Goal: Check status

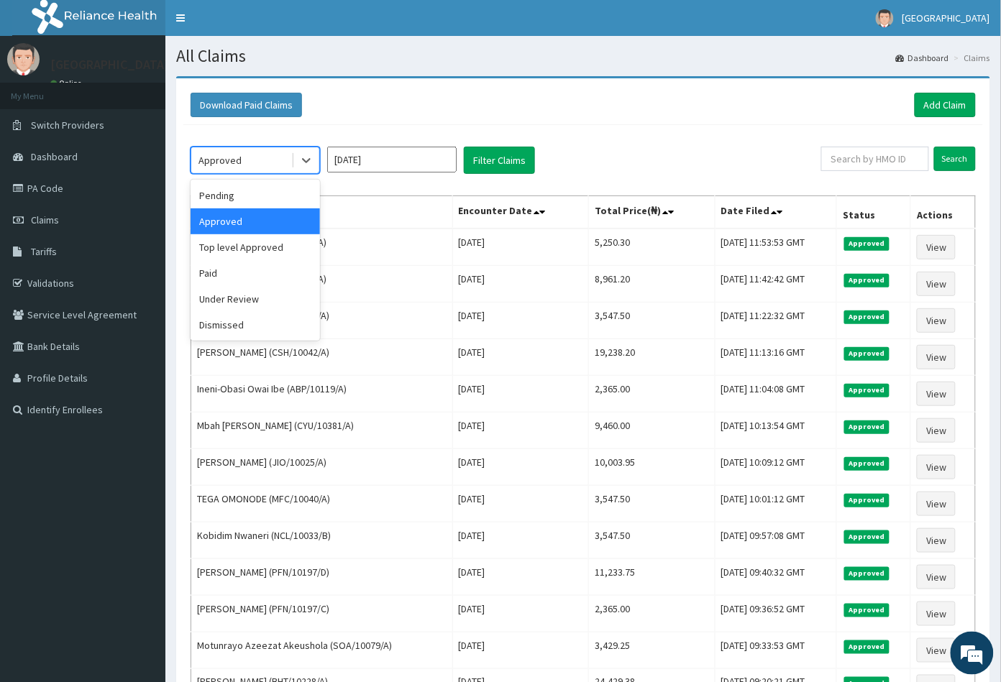
click at [230, 160] on div "Approved" at bounding box center [219, 160] width 43 height 14
click at [231, 278] on div "Paid" at bounding box center [254, 273] width 129 height 26
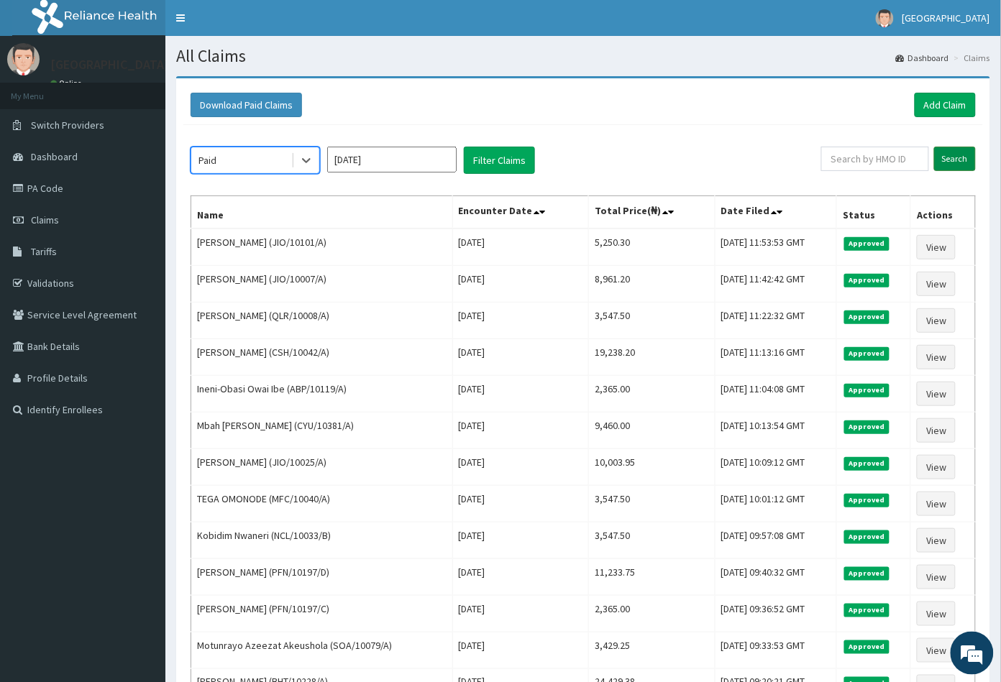
click at [956, 155] on input "Search" at bounding box center [955, 159] width 42 height 24
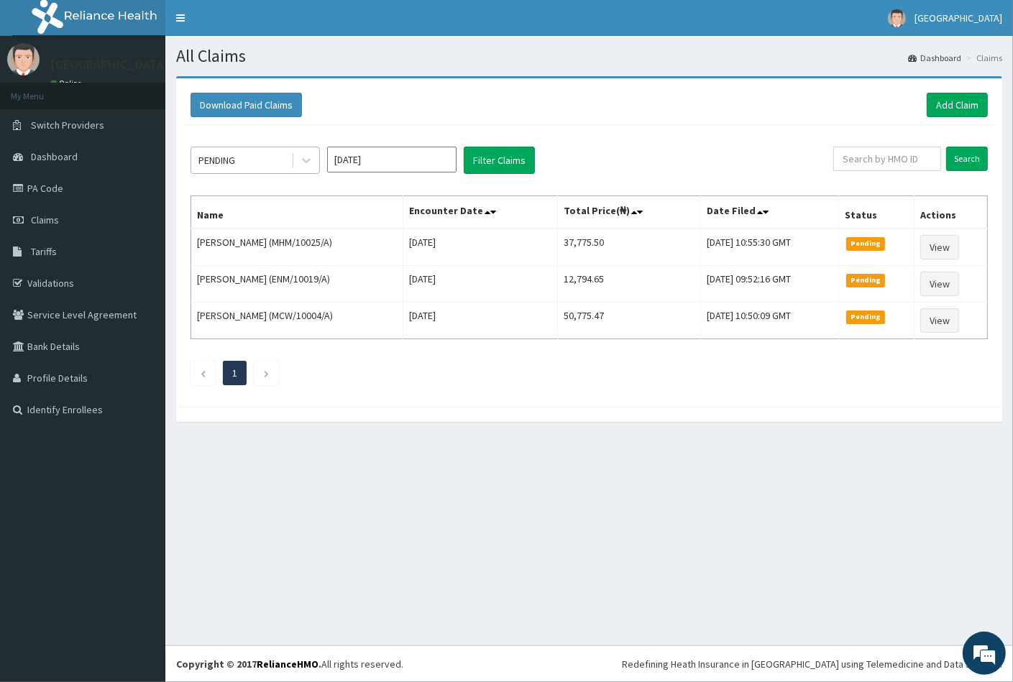
click at [232, 165] on div "PENDING" at bounding box center [216, 160] width 37 height 14
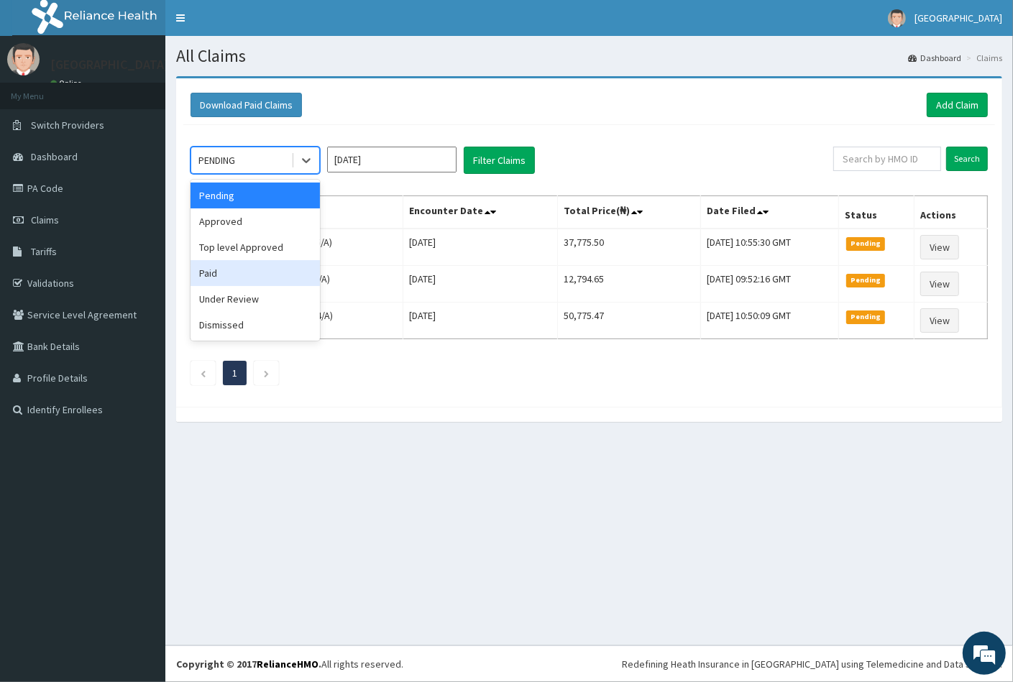
click at [243, 279] on div "Paid" at bounding box center [254, 273] width 129 height 26
